Goal: Task Accomplishment & Management: Complete application form

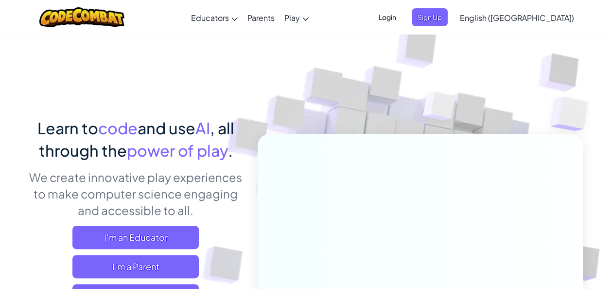
click at [196, 192] on p "We create innovative play experiences to make computer science engaging and acc…" at bounding box center [136, 194] width 214 height 50
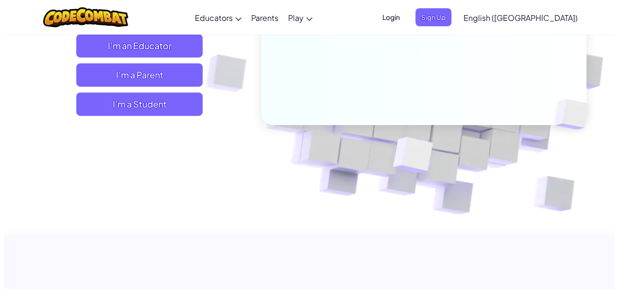
scroll to position [193, 0]
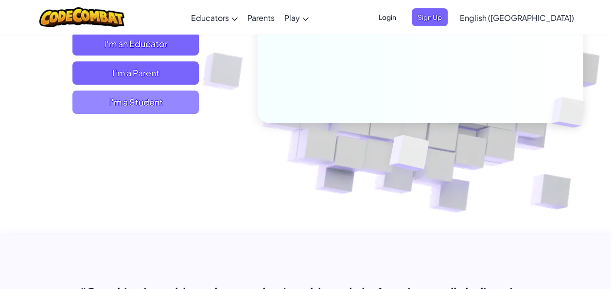
click at [174, 96] on span "I'm a Student" at bounding box center [135, 101] width 126 height 23
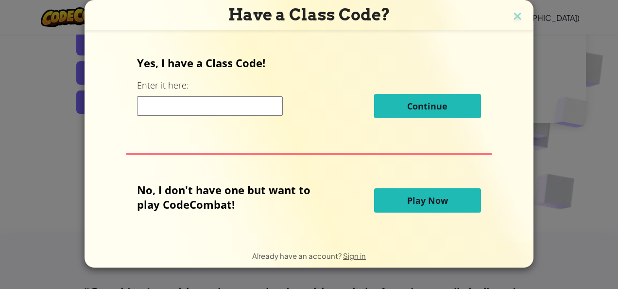
click at [252, 105] on input at bounding box center [210, 105] width 146 height 19
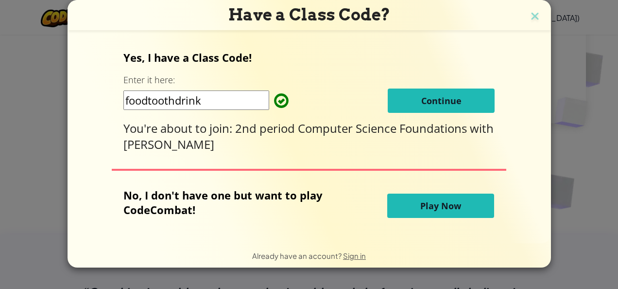
type input "foodtoothdrink"
click at [451, 102] on span "Continue" at bounding box center [441, 101] width 40 height 12
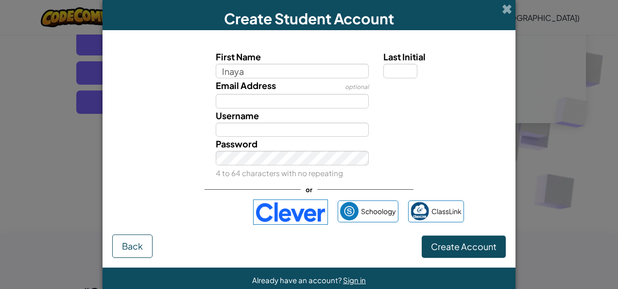
type input "Inaya"
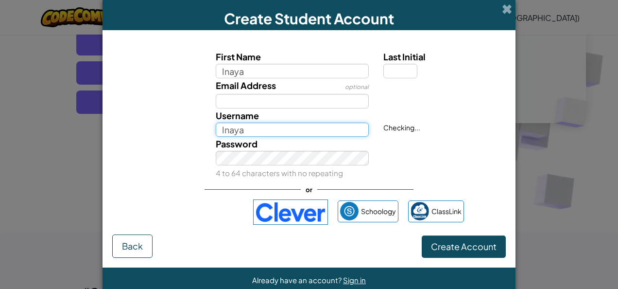
click at [267, 124] on input "Inaya" at bounding box center [292, 129] width 153 height 15
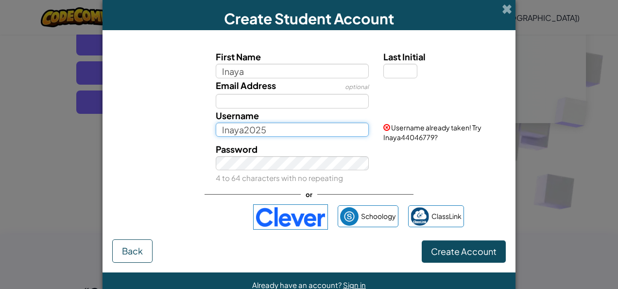
type input "Inaya2025"
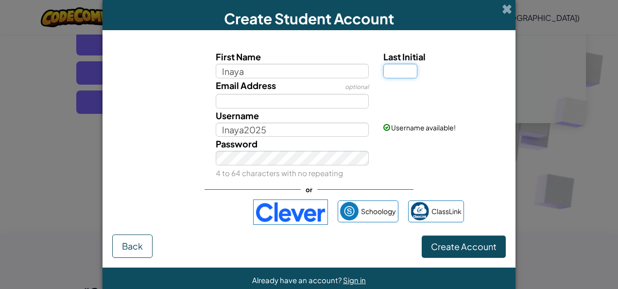
click at [403, 76] on input "Last Initial" at bounding box center [400, 71] width 34 height 15
type input "T"
click at [431, 246] on span "Create Account" at bounding box center [464, 245] width 66 height 11
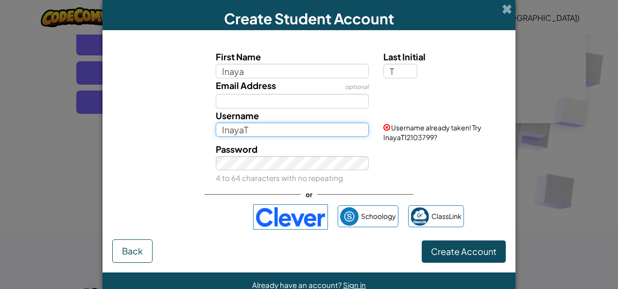
click at [289, 125] on input "InayaT" at bounding box center [292, 129] width 153 height 15
type input "InayaT2025"
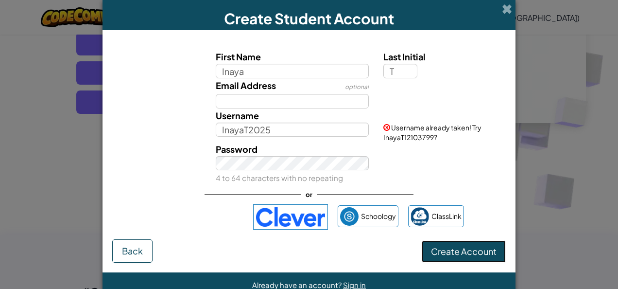
click at [448, 245] on button "Create Account" at bounding box center [464, 251] width 84 height 22
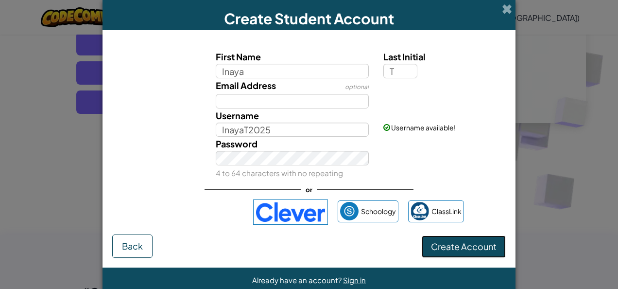
click at [448, 245] on button "Create Account" at bounding box center [464, 246] width 84 height 22
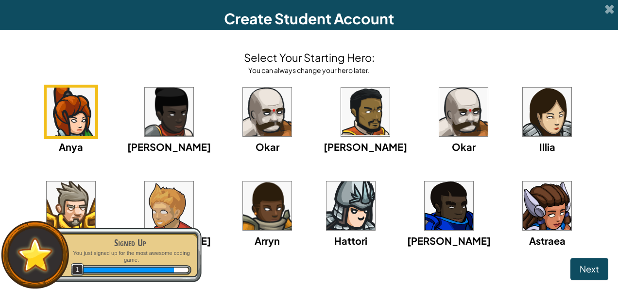
click at [523, 222] on img at bounding box center [547, 205] width 49 height 49
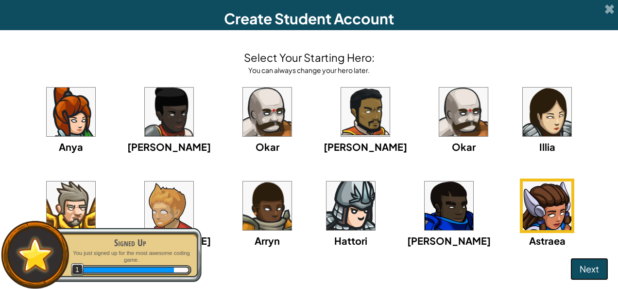
click at [570, 266] on button "Next" at bounding box center [589, 268] width 38 height 22
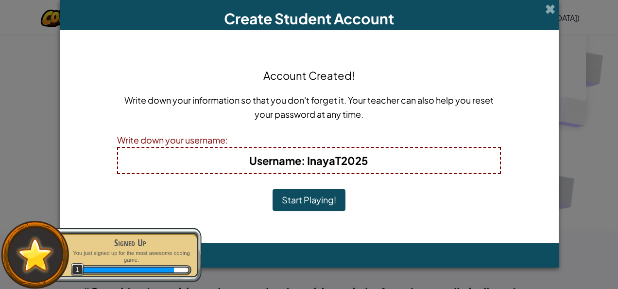
click at [306, 201] on button "Start Playing!" at bounding box center [308, 199] width 73 height 22
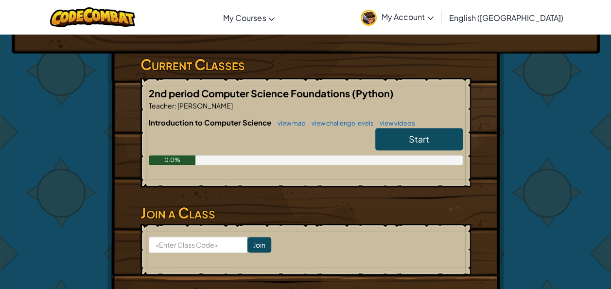
scroll to position [147, 0]
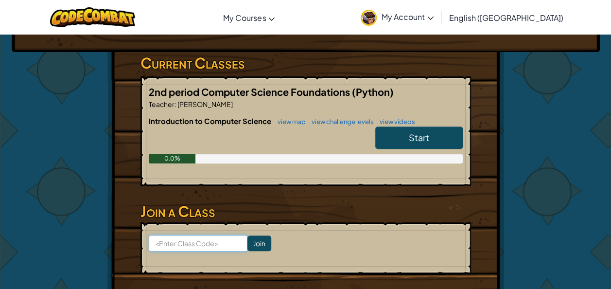
click at [185, 244] on input at bounding box center [198, 243] width 99 height 17
type input "FoodToothDrink"
click input "Join" at bounding box center [259, 243] width 24 height 16
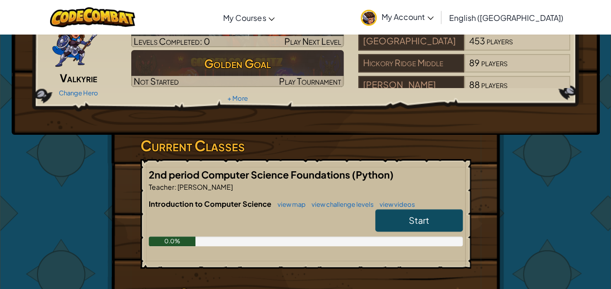
scroll to position [102, 0]
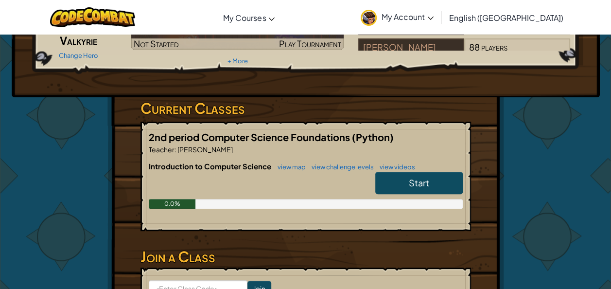
click at [433, 184] on link "Start" at bounding box center [418, 182] width 87 height 22
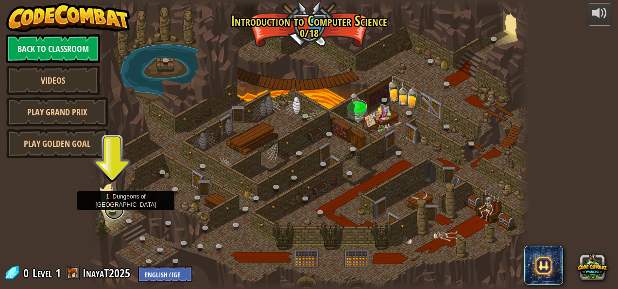
click at [111, 210] on link at bounding box center [113, 209] width 19 height 19
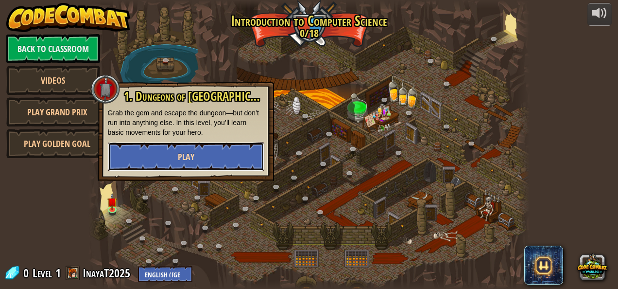
click at [201, 156] on button "Play" at bounding box center [186, 156] width 156 height 29
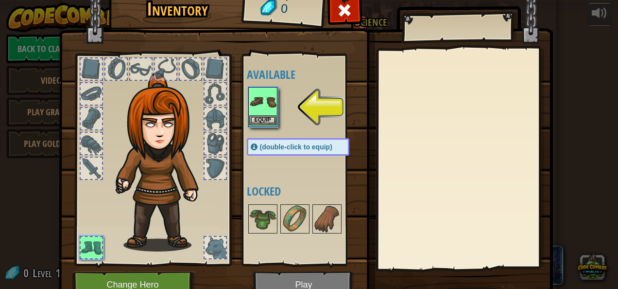
click at [259, 125] on div "Equip" at bounding box center [262, 107] width 29 height 40
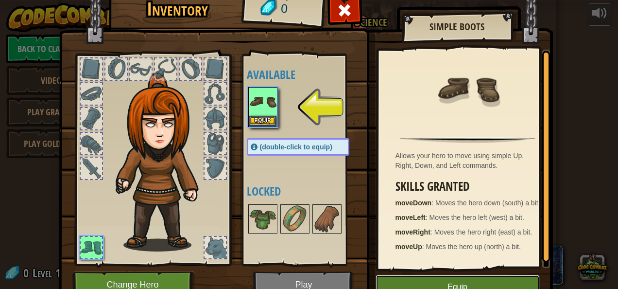
click at [438, 277] on button "Equip" at bounding box center [457, 286] width 164 height 24
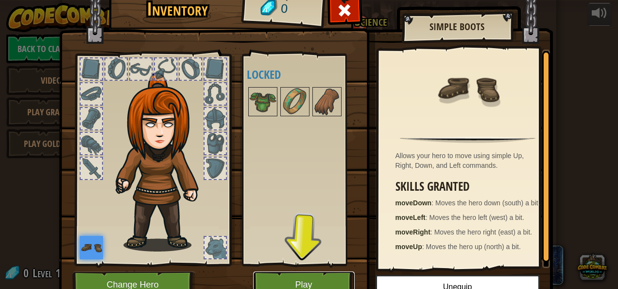
click at [314, 279] on button "Play" at bounding box center [304, 284] width 102 height 27
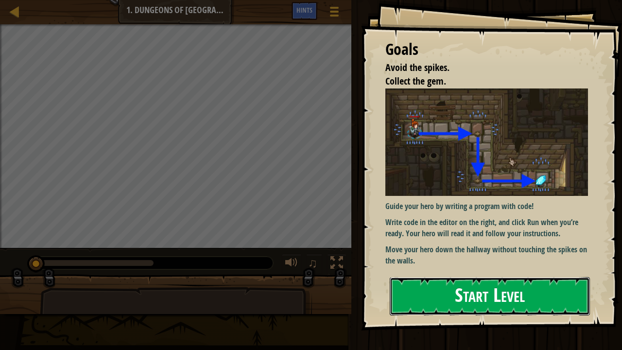
click at [435, 288] on button "Start Level" at bounding box center [490, 296] width 200 height 38
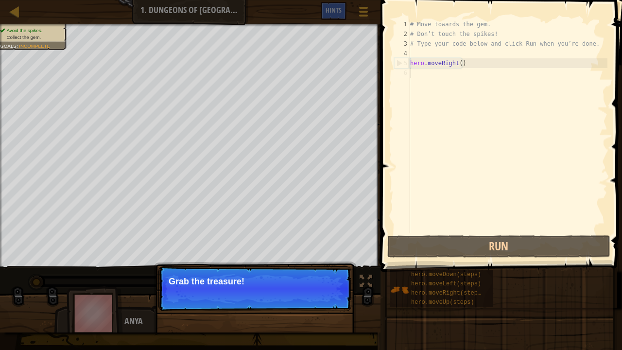
click at [214, 276] on p "Grab the treasure!" at bounding box center [255, 281] width 172 height 10
click at [324, 288] on button "Continue" at bounding box center [323, 294] width 40 height 13
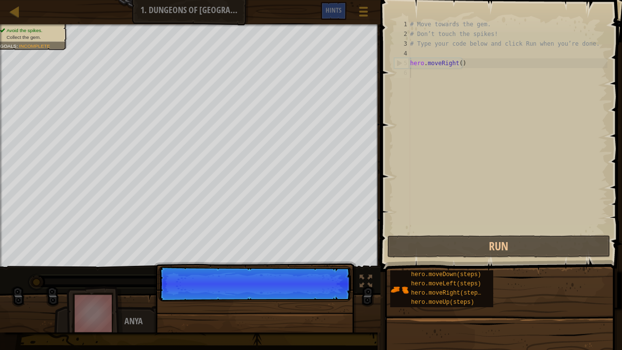
scroll to position [4, 0]
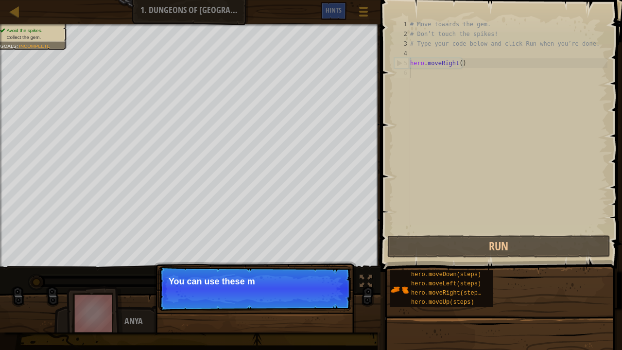
click at [324, 288] on p "Continue You can use these m" at bounding box center [254, 288] width 193 height 45
click at [0, 0] on button "Continue" at bounding box center [0, 0] width 0 height 0
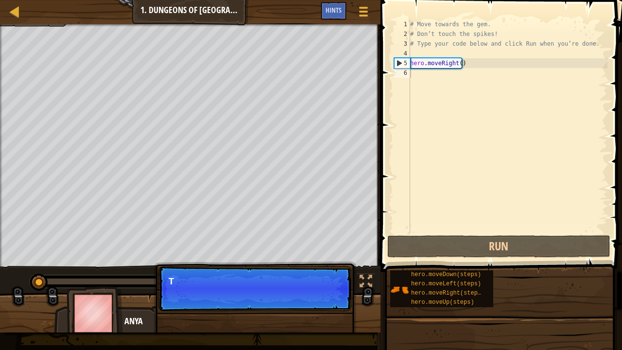
click at [324, 288] on p "Continue T" at bounding box center [254, 288] width 193 height 45
click at [324, 288] on p "Continue Type you" at bounding box center [254, 288] width 193 height 45
click at [324, 288] on p "Continue Type your code" at bounding box center [254, 288] width 193 height 45
click at [324, 288] on p "Continue Type your code on the" at bounding box center [254, 288] width 193 height 45
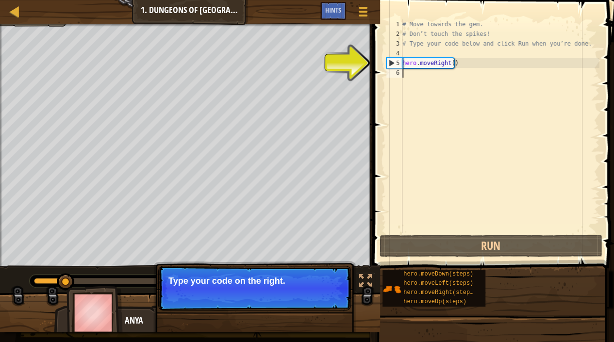
click at [0, 0] on button "Continue" at bounding box center [0, 0] width 0 height 0
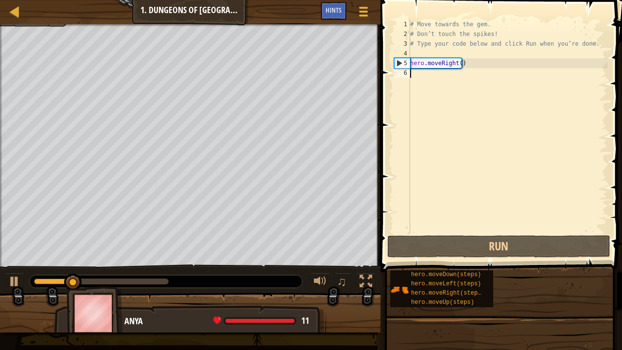
click at [324, 288] on div "Avoid the spikes. Collect the gem. Goals : Incomplete ♫ Anya 11 x: 15 y: 18 x: …" at bounding box center [311, 178] width 622 height 308
click at [324, 288] on div at bounding box center [190, 316] width 380 height 49
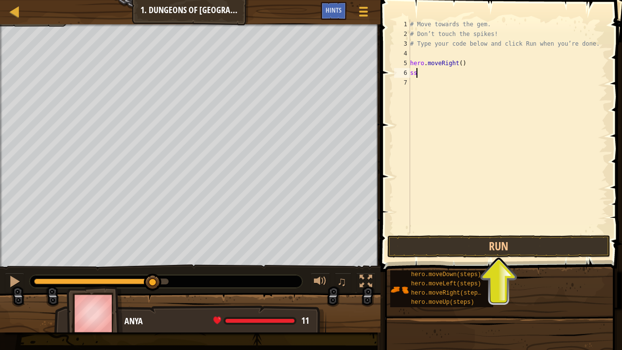
type textarea "s"
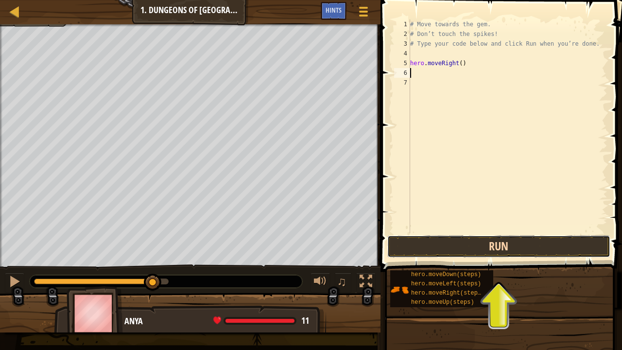
click at [473, 252] on button "Run" at bounding box center [498, 246] width 223 height 22
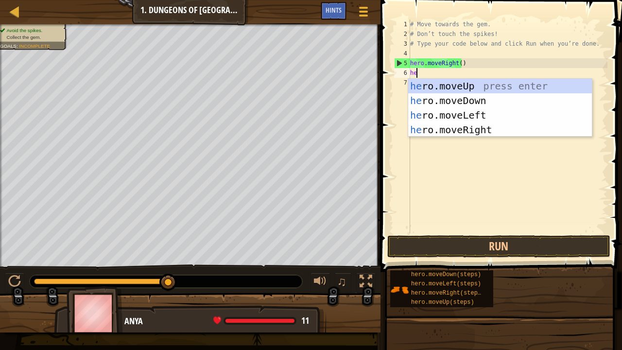
type textarea "her"
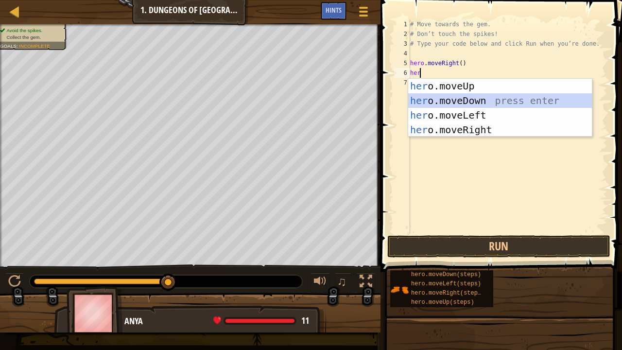
click at [439, 100] on div "her o.moveUp press enter her o.moveDown press enter her o.moveLeft press enter …" at bounding box center [500, 122] width 184 height 87
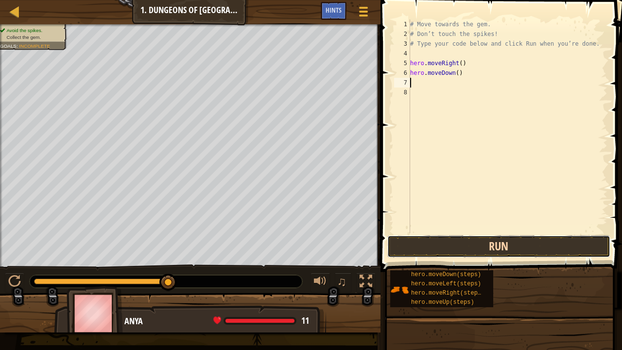
click at [428, 248] on button "Run" at bounding box center [498, 246] width 223 height 22
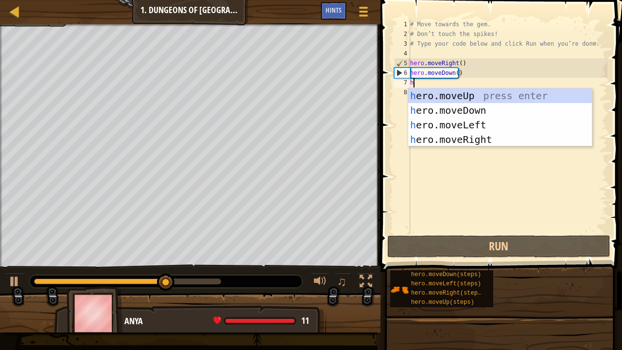
type textarea "he"
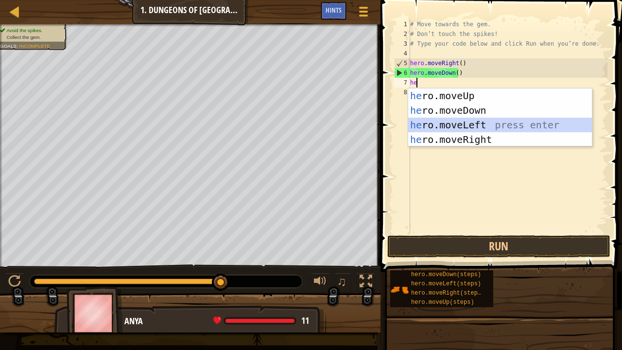
click at [428, 120] on div "he ro.moveUp press enter he ro.moveDown press enter he ro.moveLeft press enter …" at bounding box center [500, 131] width 184 height 87
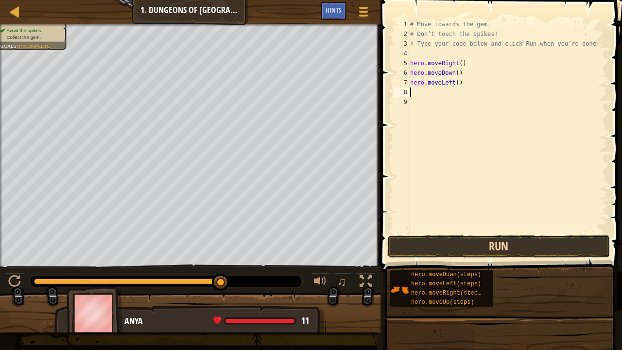
click at [435, 250] on button "Run" at bounding box center [498, 246] width 223 height 22
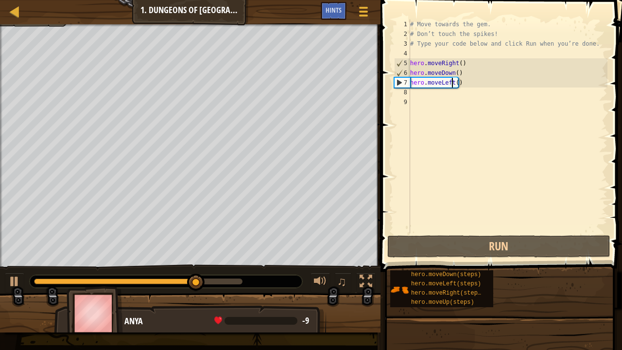
click at [452, 83] on div "# Move towards the gem. # Don’t touch the spikes! # Type your code below and cl…" at bounding box center [507, 135] width 199 height 233
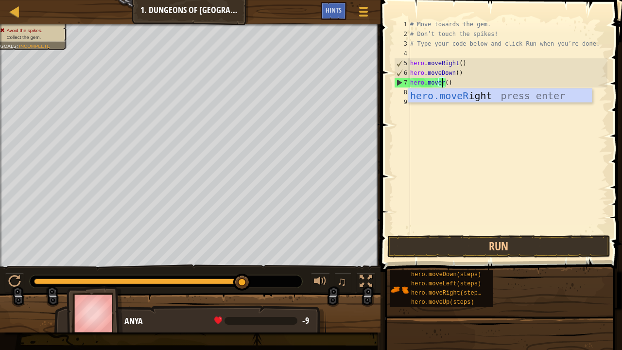
scroll to position [4, 2]
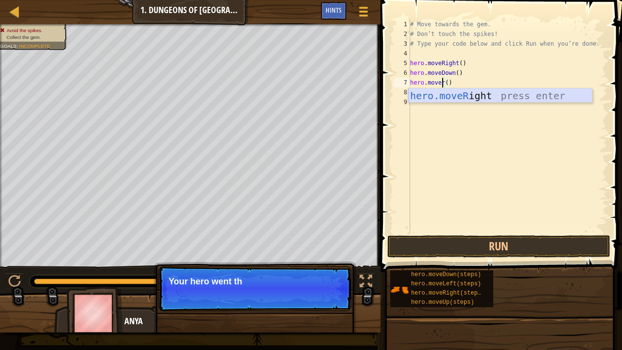
click at [451, 97] on div "hero.moveR ight press enter" at bounding box center [500, 110] width 184 height 44
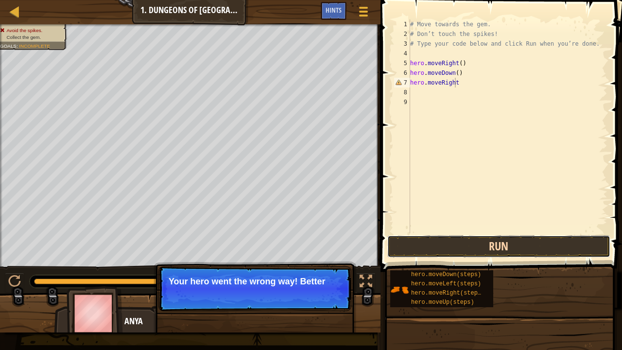
click at [438, 249] on button "Run" at bounding box center [498, 246] width 223 height 22
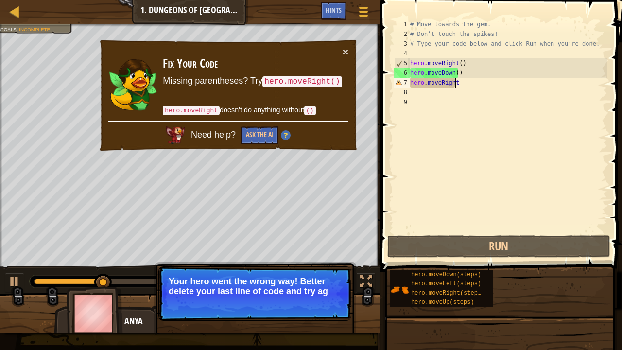
click at [296, 288] on p "Continue Your hero went the wrong way! Better delete your last line of code and…" at bounding box center [254, 293] width 193 height 54
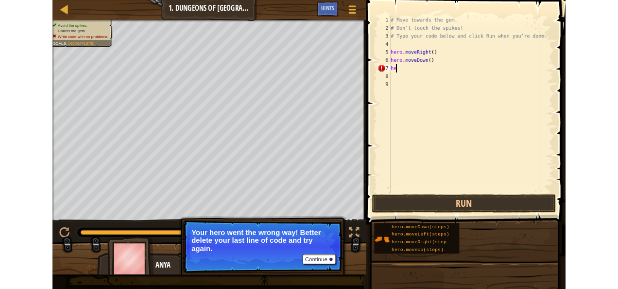
scroll to position [4, 0]
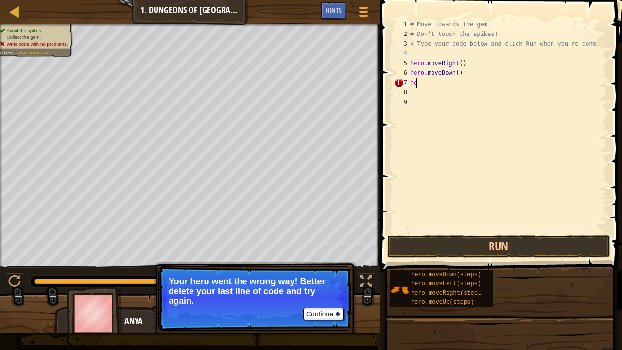
type textarea "h"
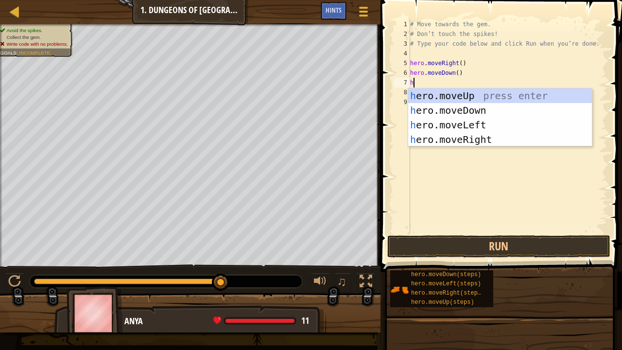
type textarea "he"
click at [443, 144] on div "he ro.moveUp press enter he ro.moveDown press enter he ro.moveLeft press enter …" at bounding box center [500, 131] width 184 height 87
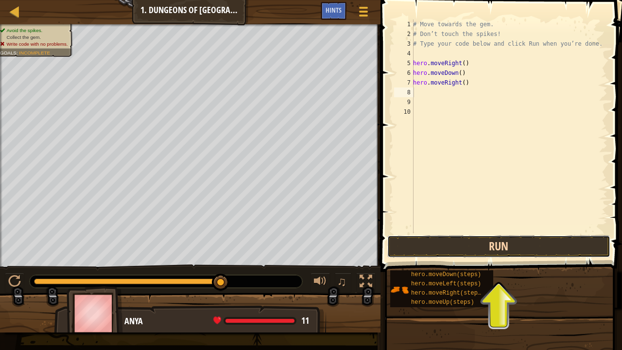
click at [436, 254] on button "Run" at bounding box center [498, 246] width 223 height 22
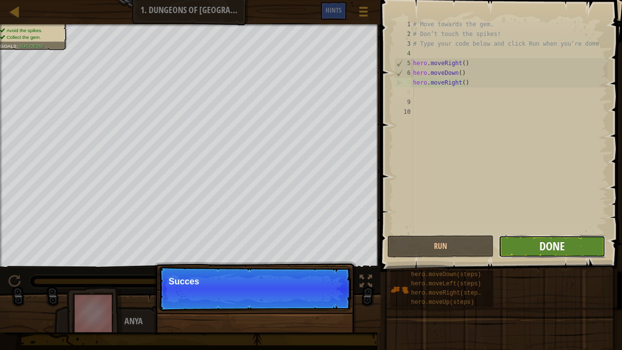
click at [547, 250] on span "Done" at bounding box center [551, 246] width 25 height 16
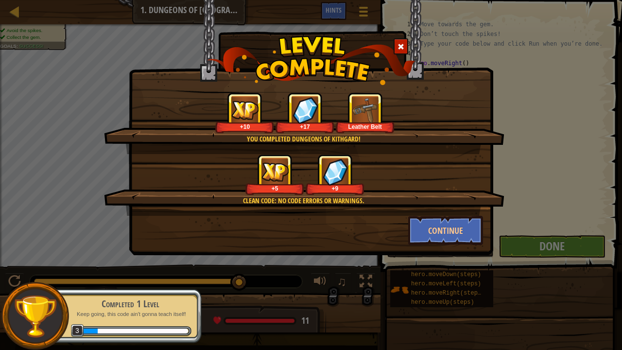
click at [323, 175] on img at bounding box center [335, 171] width 25 height 27
click at [460, 235] on button "Continue" at bounding box center [445, 230] width 75 height 29
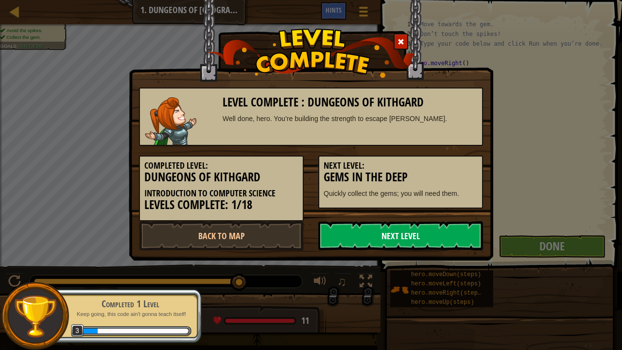
click at [433, 236] on link "Next Level" at bounding box center [400, 235] width 165 height 29
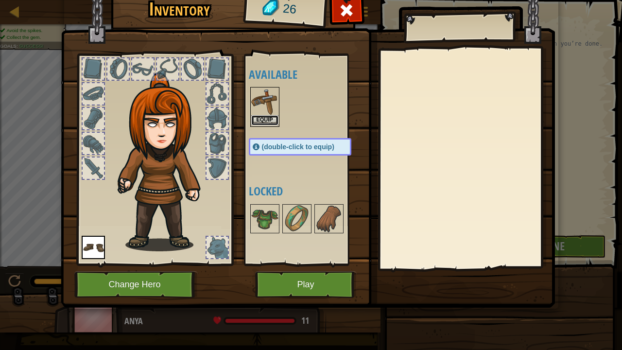
click at [265, 118] on button "Equip" at bounding box center [264, 120] width 27 height 10
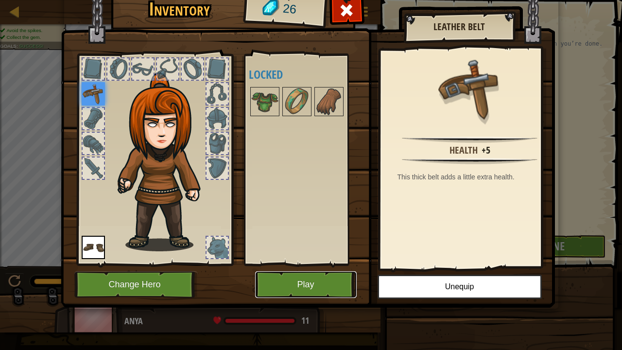
click at [286, 280] on button "Play" at bounding box center [306, 284] width 102 height 27
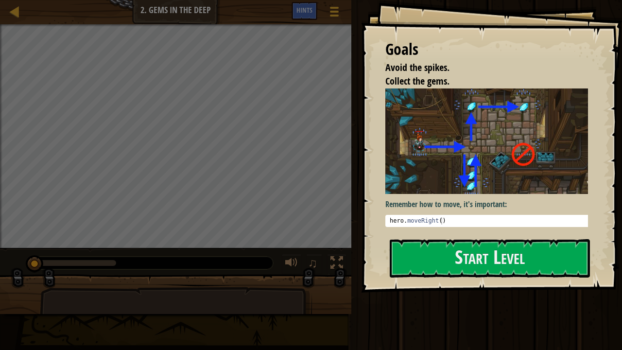
click at [436, 221] on pre "1 hero . moveRight ( ) הההההההההההההההההההההההההההההההההההההההההההההההההההההההה…" at bounding box center [490, 221] width 210 height 12
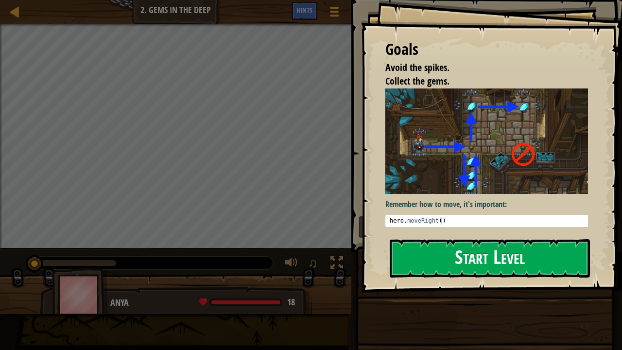
click at [422, 269] on button "Start Level" at bounding box center [490, 258] width 200 height 38
